Goal: Transaction & Acquisition: Download file/media

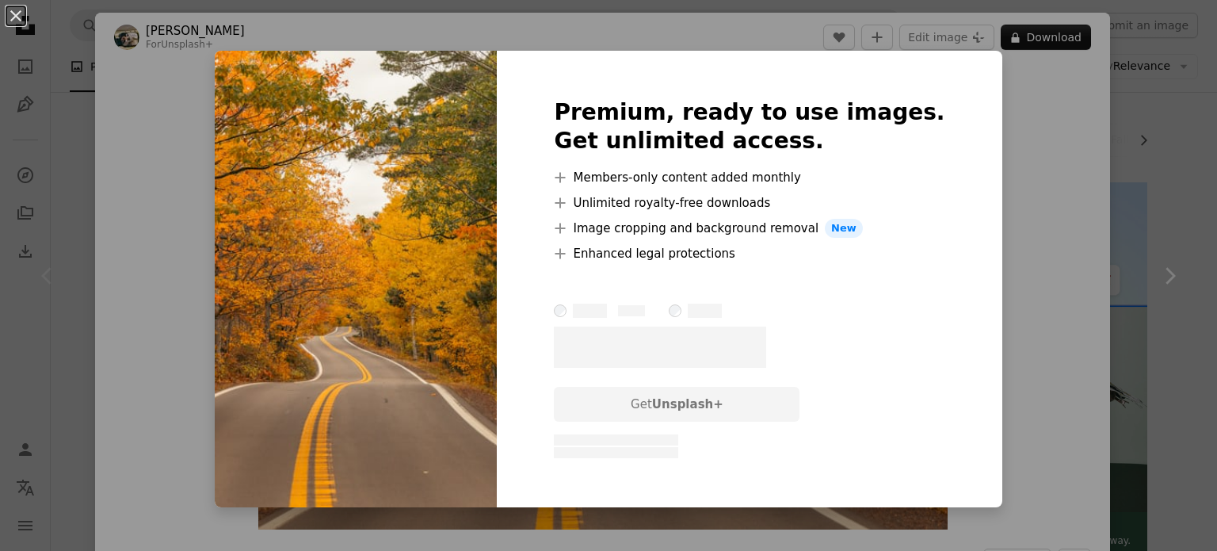
scroll to position [485, 0]
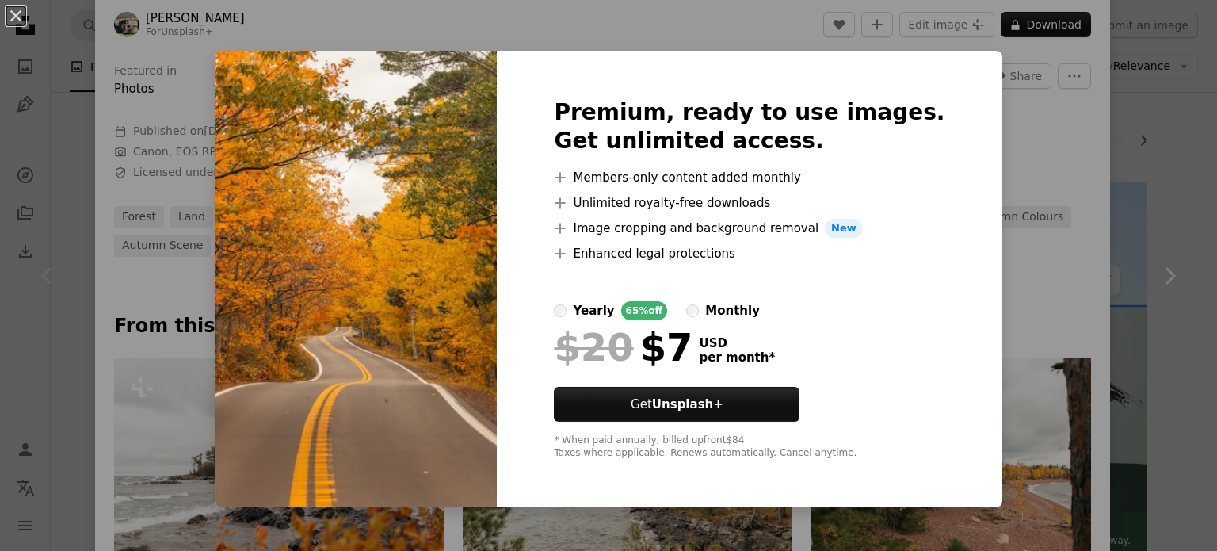
click at [1022, 178] on div "An X shape Premium, ready to use images. Get unlimited access. A plus sign Memb…" at bounding box center [608, 275] width 1217 height 551
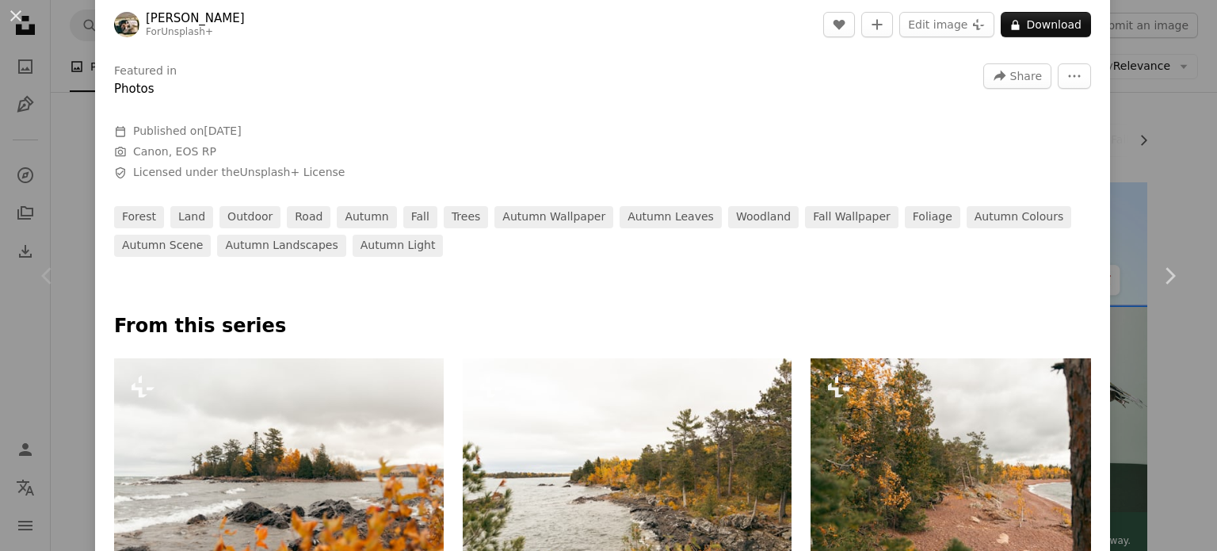
click at [1130, 95] on div "An X shape Chevron left Chevron right Hans For Unsplash+ A heart A plus sign Ed…" at bounding box center [608, 275] width 1217 height 551
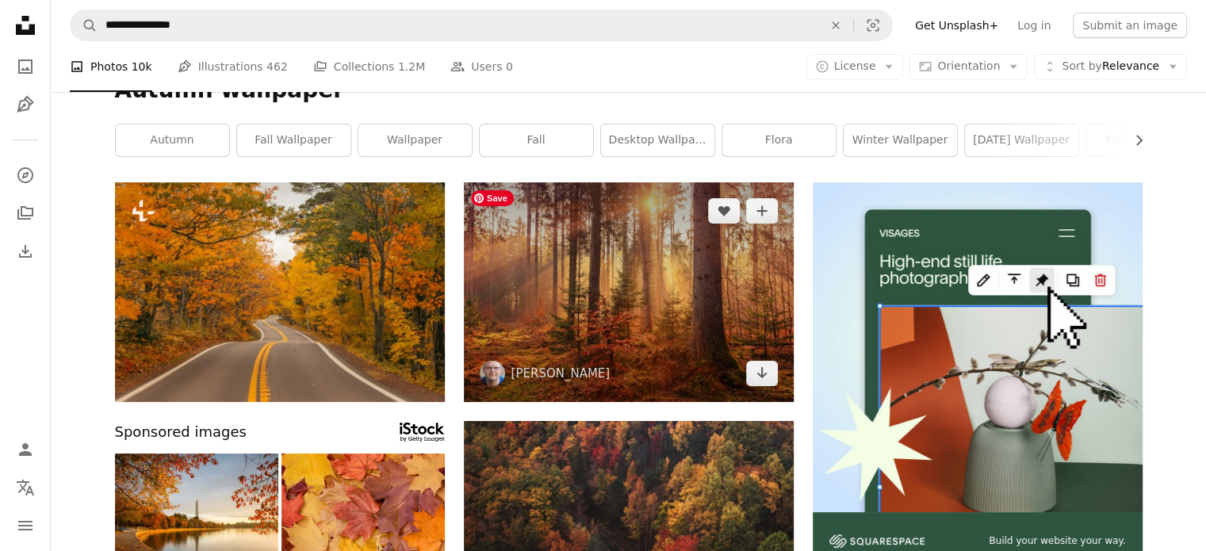
click at [647, 299] on img at bounding box center [629, 292] width 330 height 220
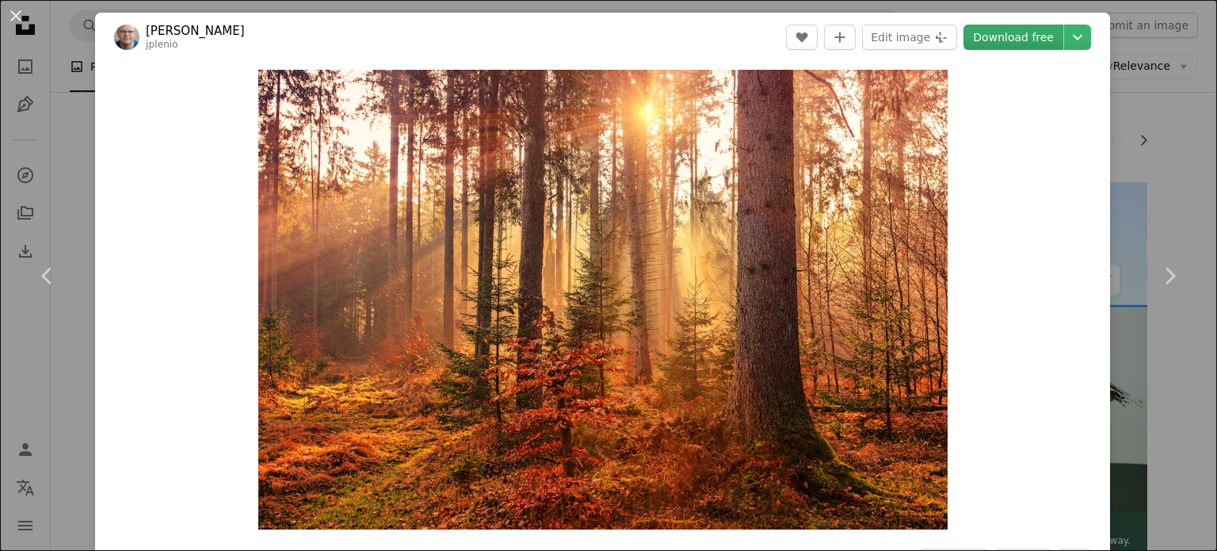
click at [1037, 36] on link "Download free" at bounding box center [1014, 37] width 100 height 25
